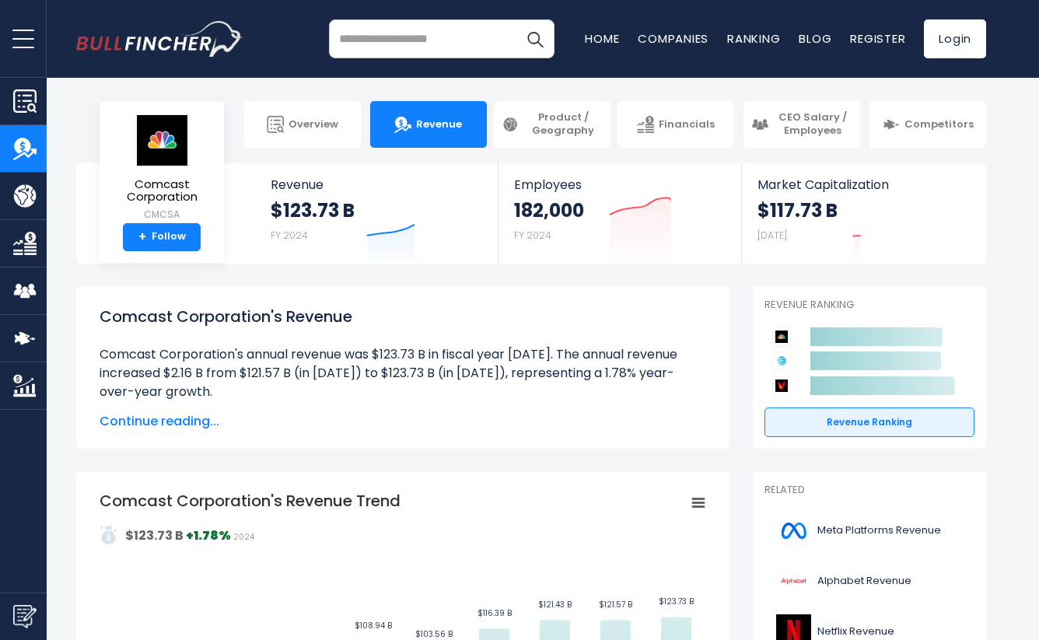
click at [466, 38] on input "search" at bounding box center [442, 38] width 226 height 39
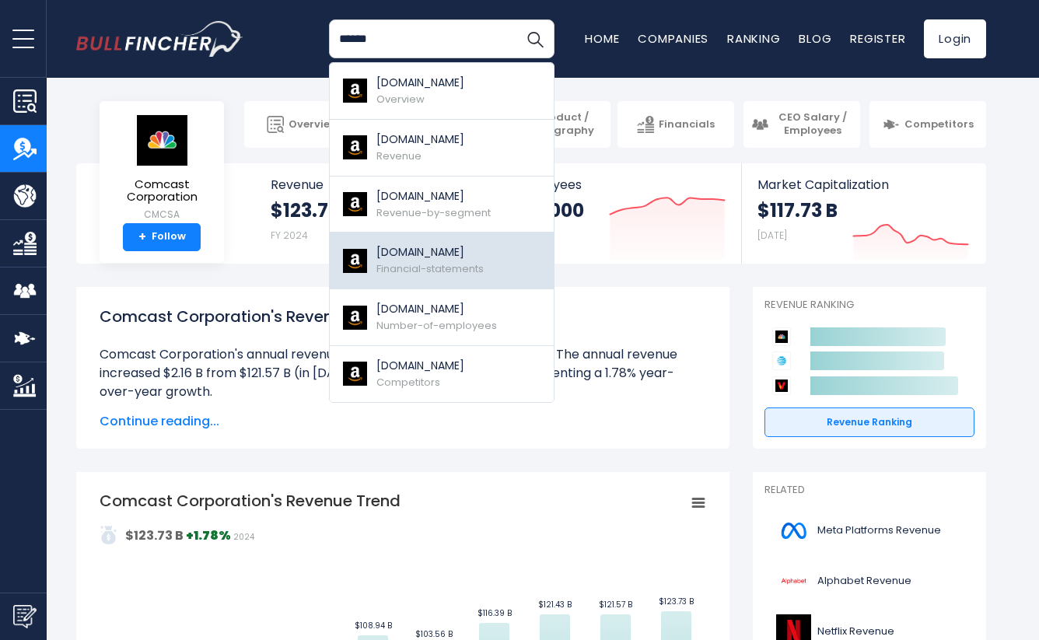
type input "******"
click at [451, 260] on p "[DOMAIN_NAME]" at bounding box center [429, 252] width 107 height 16
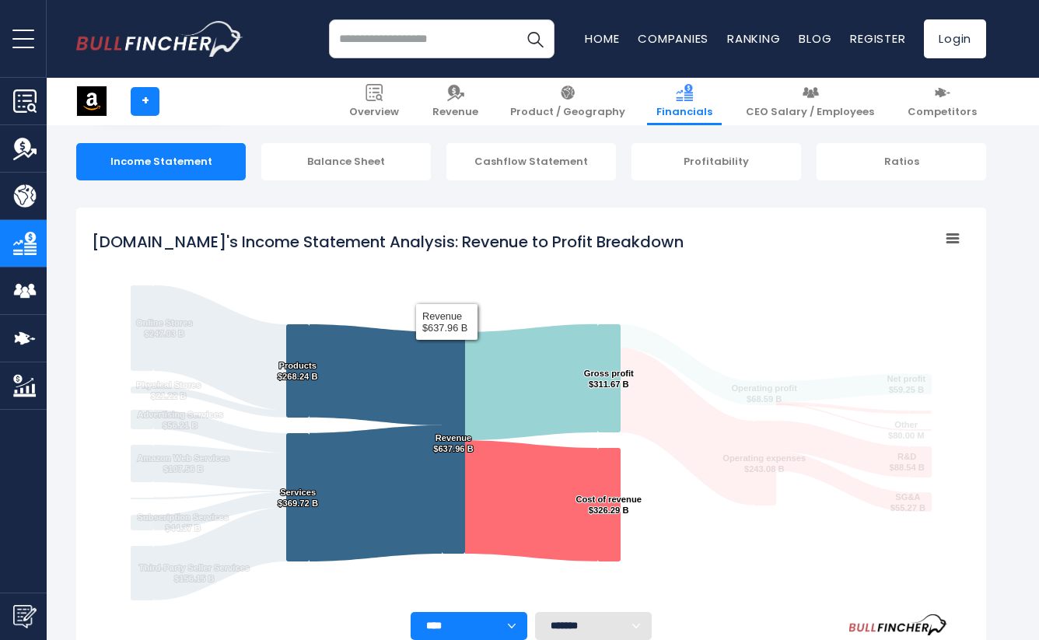
scroll to position [131, 0]
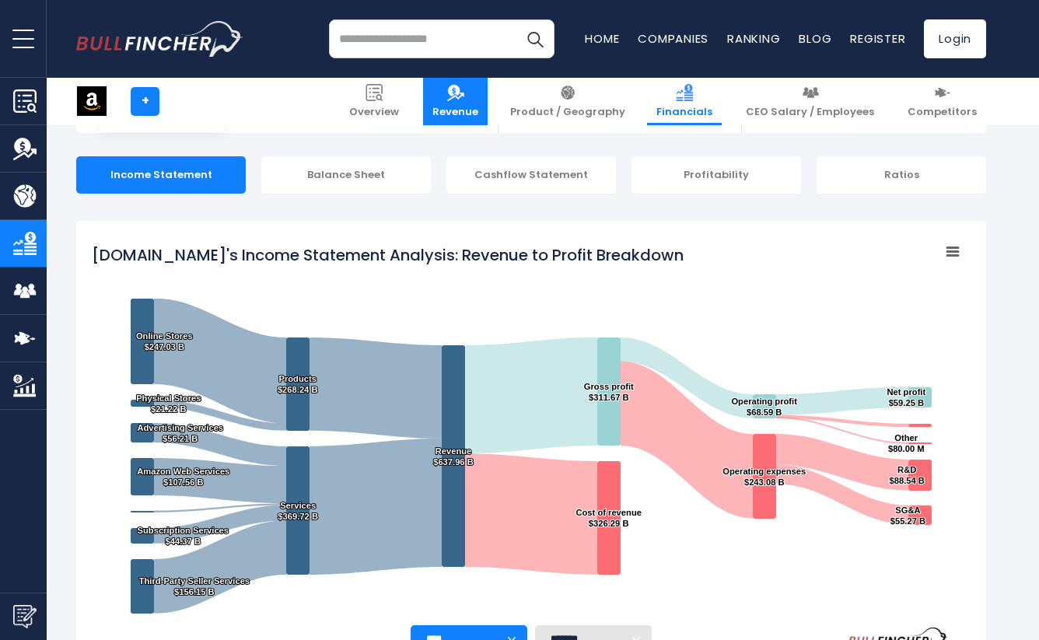
click at [478, 106] on span "Revenue" at bounding box center [455, 112] width 46 height 13
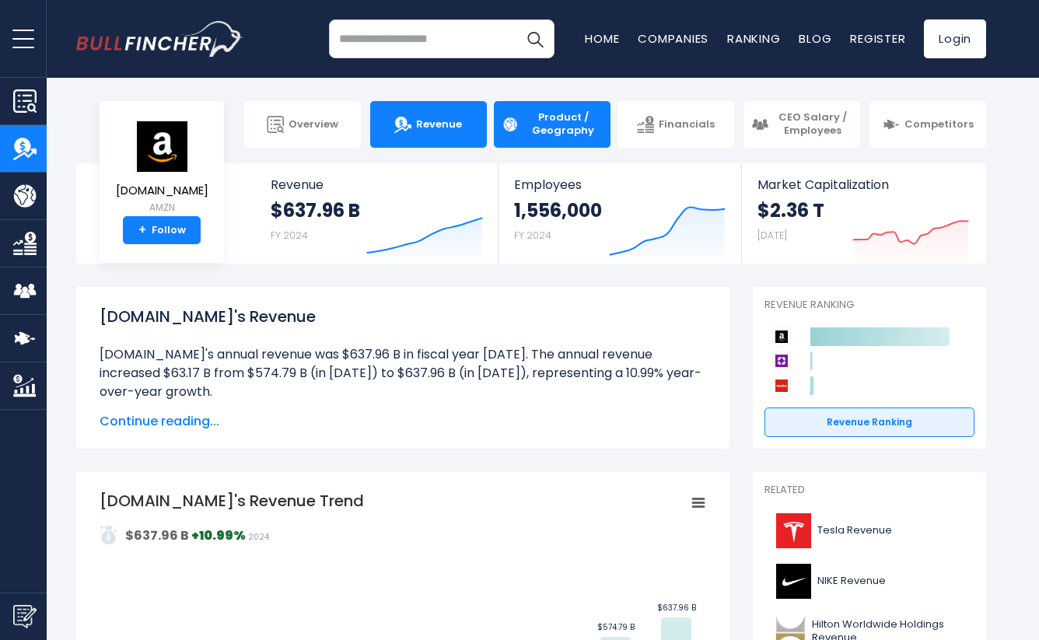
click at [558, 128] on span "Product / Geography" at bounding box center [562, 124] width 79 height 26
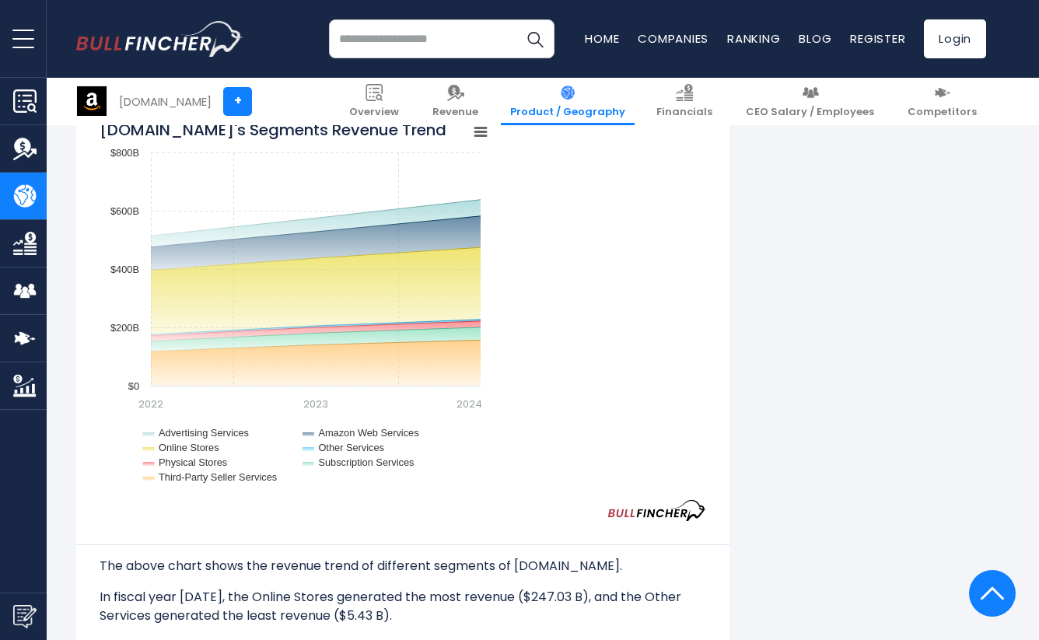
scroll to position [1412, 0]
